Goal: Task Accomplishment & Management: Manage account settings

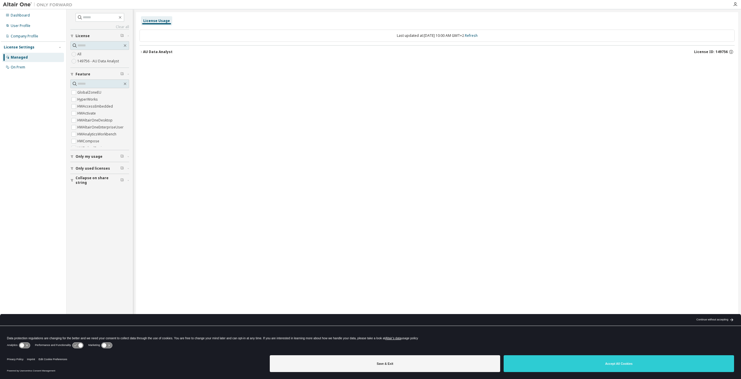
click at [309, 186] on div "License Usage Last updated at: [DATE] 10:00 AM GMT+2 Refresh AU Data Analyst Li…" at bounding box center [437, 185] width 602 height 347
click at [269, 153] on div "License Usage Last updated at: [DATE] 10:00 AM GMT+2 Refresh AU Data Analyst Li…" at bounding box center [437, 185] width 602 height 347
click at [244, 154] on div "License Usage Last updated at: [DATE] 10:00 AM GMT+2 Refresh AU Data Analyst Li…" at bounding box center [437, 185] width 602 height 347
click at [35, 57] on div "Managed" at bounding box center [33, 57] width 62 height 9
click at [147, 54] on div "AU Data Analyst" at bounding box center [158, 52] width 30 height 5
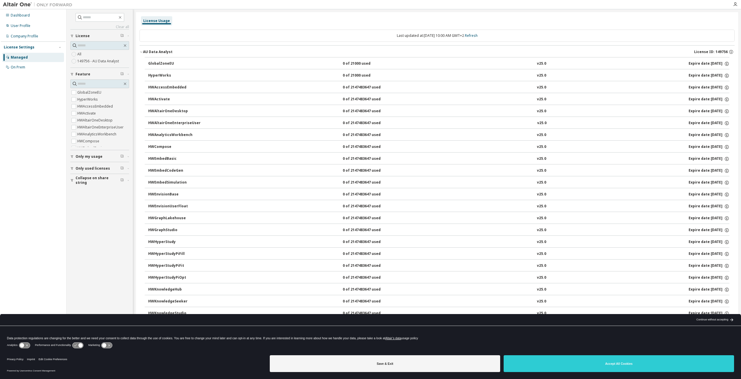
click at [147, 52] on div "AU Data Analyst" at bounding box center [158, 52] width 30 height 5
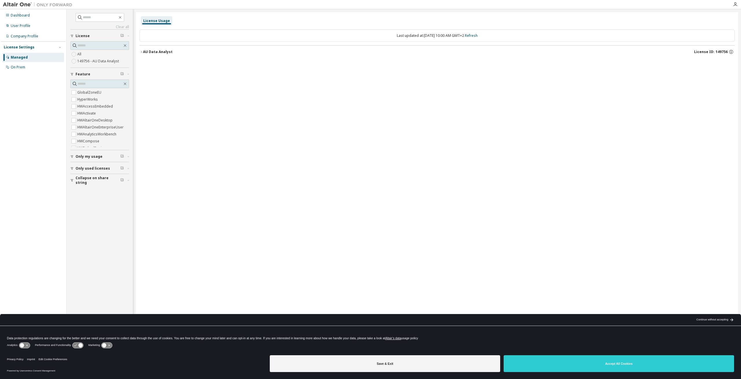
click at [310, 91] on div "License Usage Last updated at: [DATE] 10:00 AM GMT+2 Refresh AU Data Analyst Li…" at bounding box center [437, 185] width 602 height 347
click at [735, 4] on icon "button" at bounding box center [735, 4] width 5 height 5
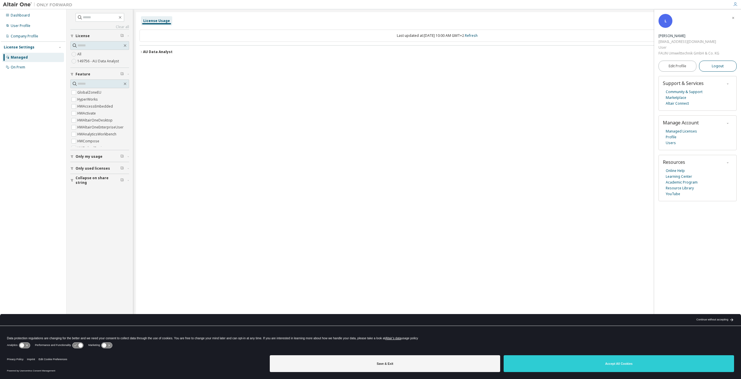
click at [716, 64] on span "Logout" at bounding box center [718, 66] width 12 height 6
